Goal: Information Seeking & Learning: Check status

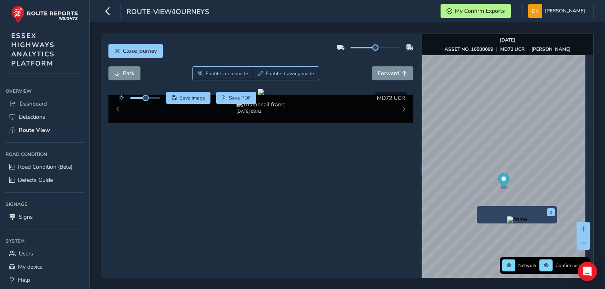
click at [570, 48] on div "Network Confirm assets [DATE] ASSET NO. 16500099 | MD72 UCR | [PERSON_NAME]" at bounding box center [508, 44] width 172 height 21
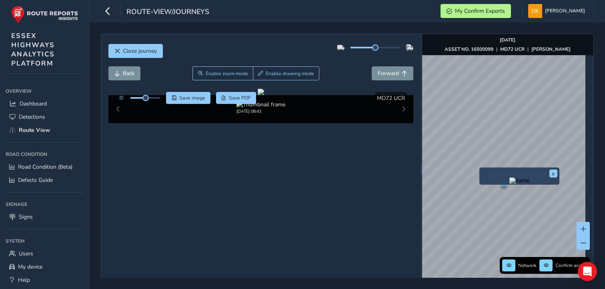
click at [510, 184] on img "Preview frame" at bounding box center [520, 181] width 20 height 6
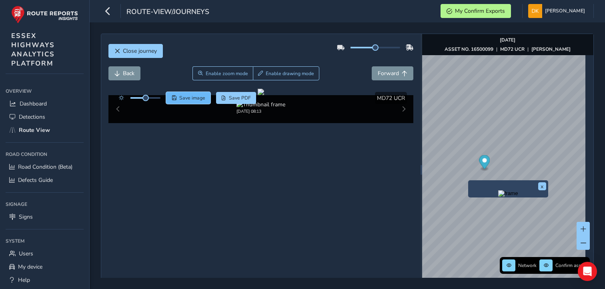
click at [199, 100] on span "Save image" at bounding box center [192, 98] width 26 height 6
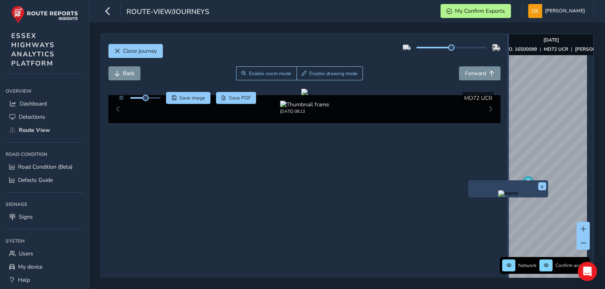
drag, startPoint x: 416, startPoint y: 173, endPoint x: 503, endPoint y: 160, distance: 87.4
click at [503, 160] on div "Close journey Back Enable zoom mode Enable drawing mode Forward Click and Drag …" at bounding box center [347, 170] width 493 height 273
click at [542, 185] on button "x" at bounding box center [543, 187] width 8 height 8
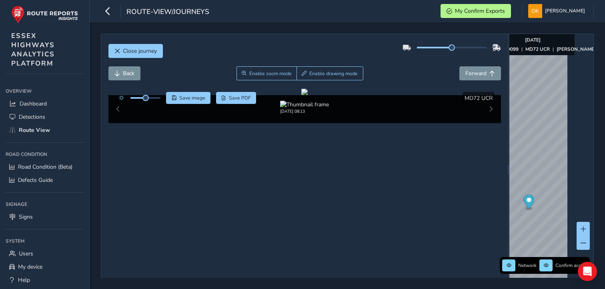
scroll to position [0, 24]
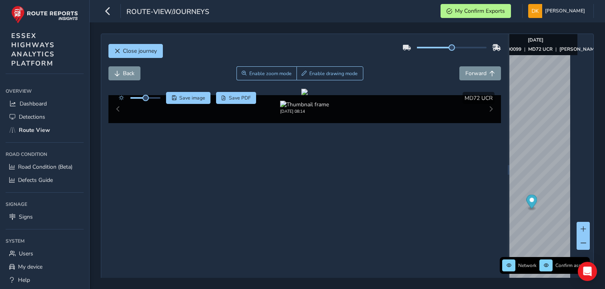
scroll to position [0, 24]
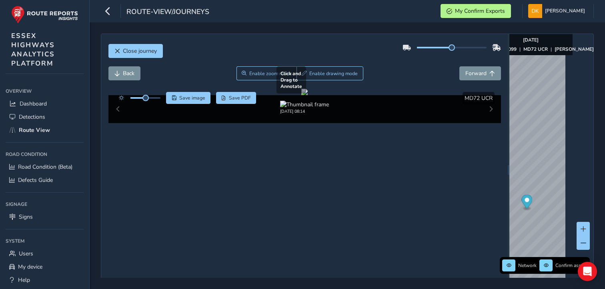
click at [308, 95] on div at bounding box center [304, 92] width 6 height 6
drag, startPoint x: 311, startPoint y: 201, endPoint x: 315, endPoint y: 199, distance: 4.3
click at [308, 95] on div at bounding box center [304, 92] width 6 height 6
drag, startPoint x: 356, startPoint y: 217, endPoint x: 360, endPoint y: 216, distance: 4.6
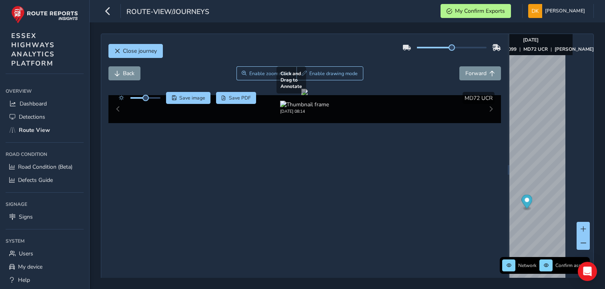
click at [308, 95] on div at bounding box center [304, 92] width 6 height 6
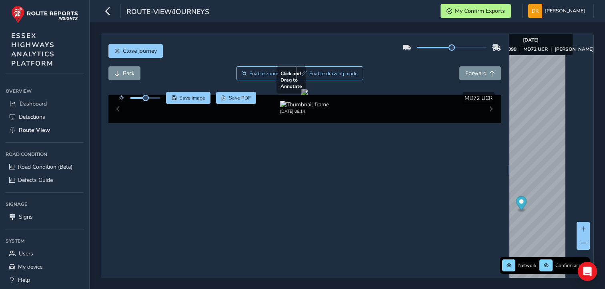
click at [308, 95] on div at bounding box center [304, 92] width 6 height 6
drag, startPoint x: 360, startPoint y: 209, endPoint x: 319, endPoint y: 198, distance: 42.7
click at [308, 95] on div at bounding box center [304, 92] width 6 height 6
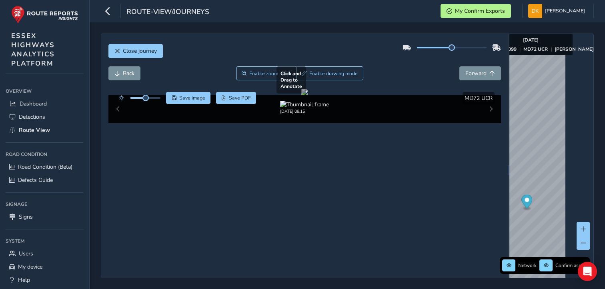
click at [308, 95] on div at bounding box center [304, 92] width 6 height 6
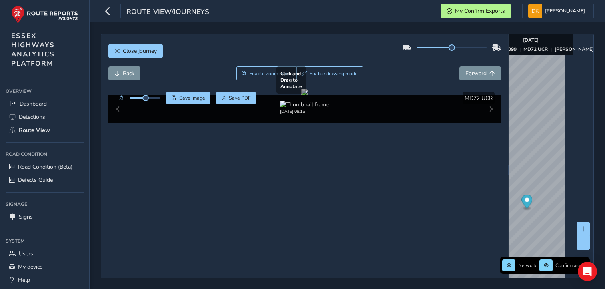
click at [308, 95] on div at bounding box center [304, 92] width 6 height 6
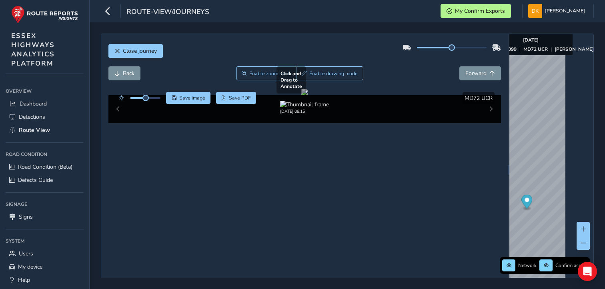
click at [308, 95] on div at bounding box center [304, 92] width 6 height 6
drag, startPoint x: 311, startPoint y: 195, endPoint x: 285, endPoint y: 197, distance: 26.1
click at [301, 95] on div at bounding box center [304, 92] width 6 height 6
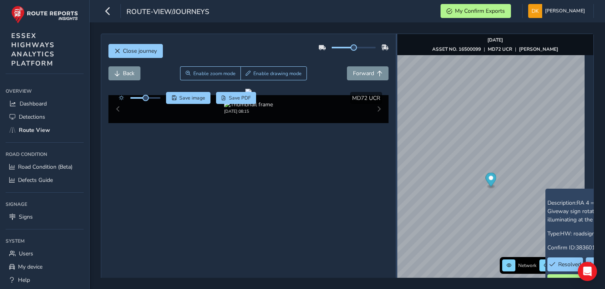
drag, startPoint x: 503, startPoint y: 195, endPoint x: 391, endPoint y: 174, distance: 113.6
click at [396, 174] on div at bounding box center [397, 170] width 2 height 10
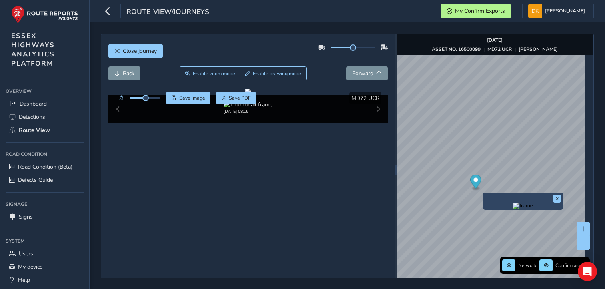
click at [513, 208] on img "Preview frame" at bounding box center [523, 206] width 20 height 6
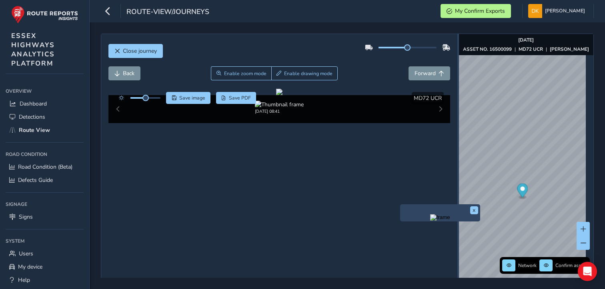
drag, startPoint x: 392, startPoint y: 173, endPoint x: 453, endPoint y: 176, distance: 60.9
click at [458, 175] on div at bounding box center [459, 170] width 2 height 10
click at [474, 211] on button "x" at bounding box center [474, 211] width 8 height 8
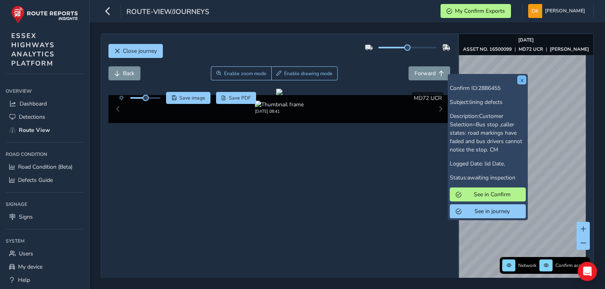
click at [521, 80] on button "x" at bounding box center [522, 80] width 8 height 8
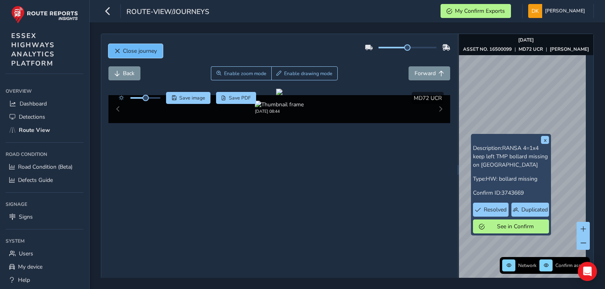
click at [125, 51] on span "Close journey" at bounding box center [140, 51] width 34 height 8
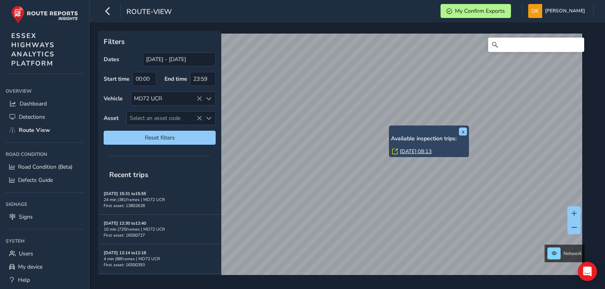
click at [413, 151] on link "[DATE] 08:13" at bounding box center [416, 151] width 32 height 7
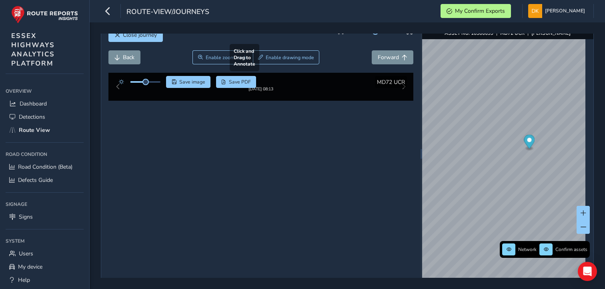
scroll to position [29, 0]
